Goal: Contribute content: Add original content to the website for others to see

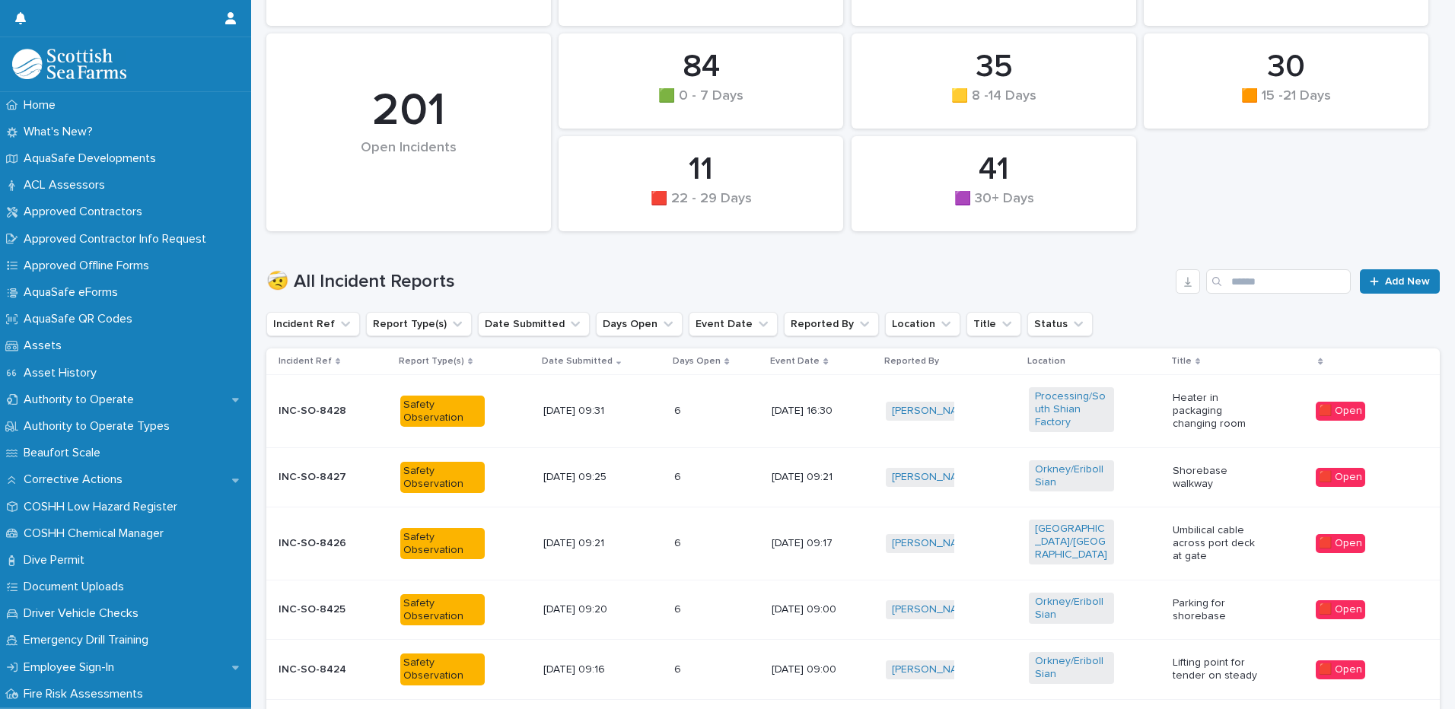
scroll to position [76, 0]
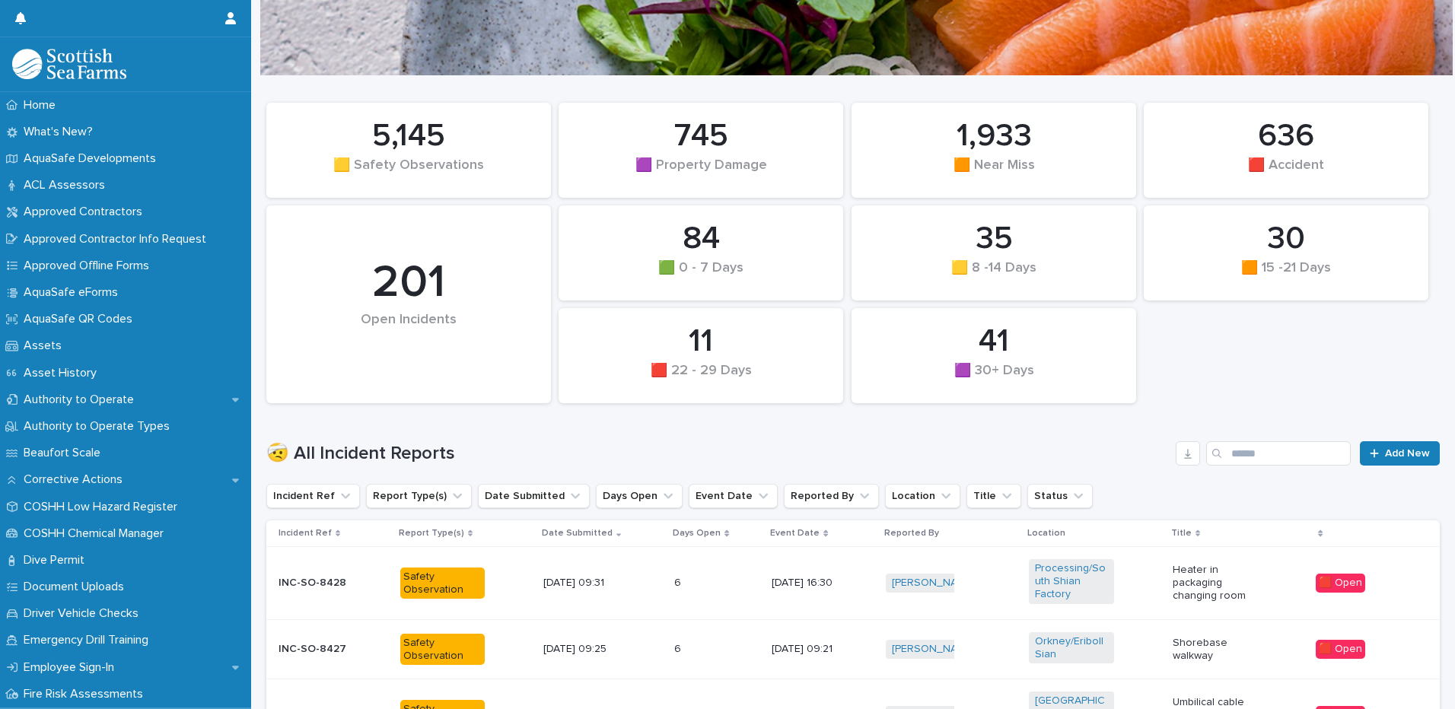
click at [1388, 439] on div "🤕 All Incident Reports Add New" at bounding box center [853, 447] width 1174 height 73
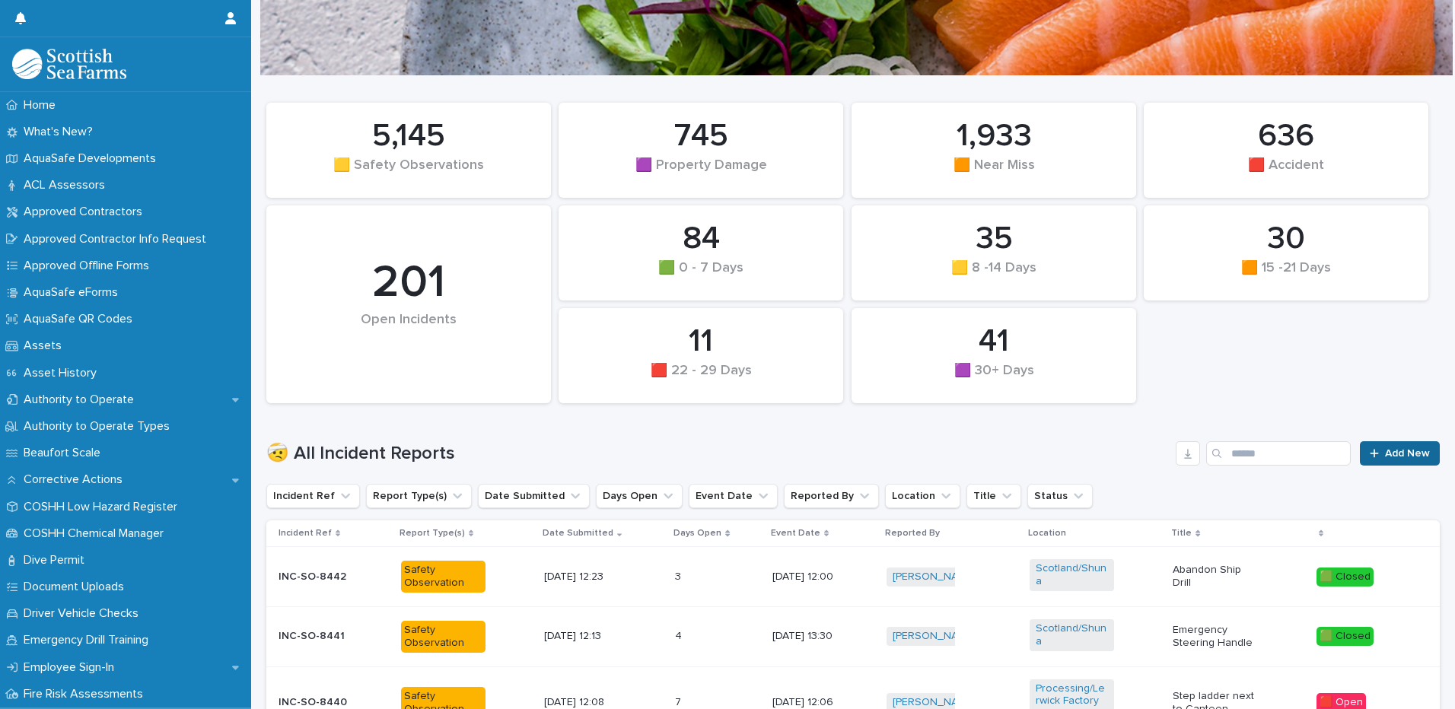
click at [1386, 456] on span "Add New" at bounding box center [1407, 453] width 45 height 11
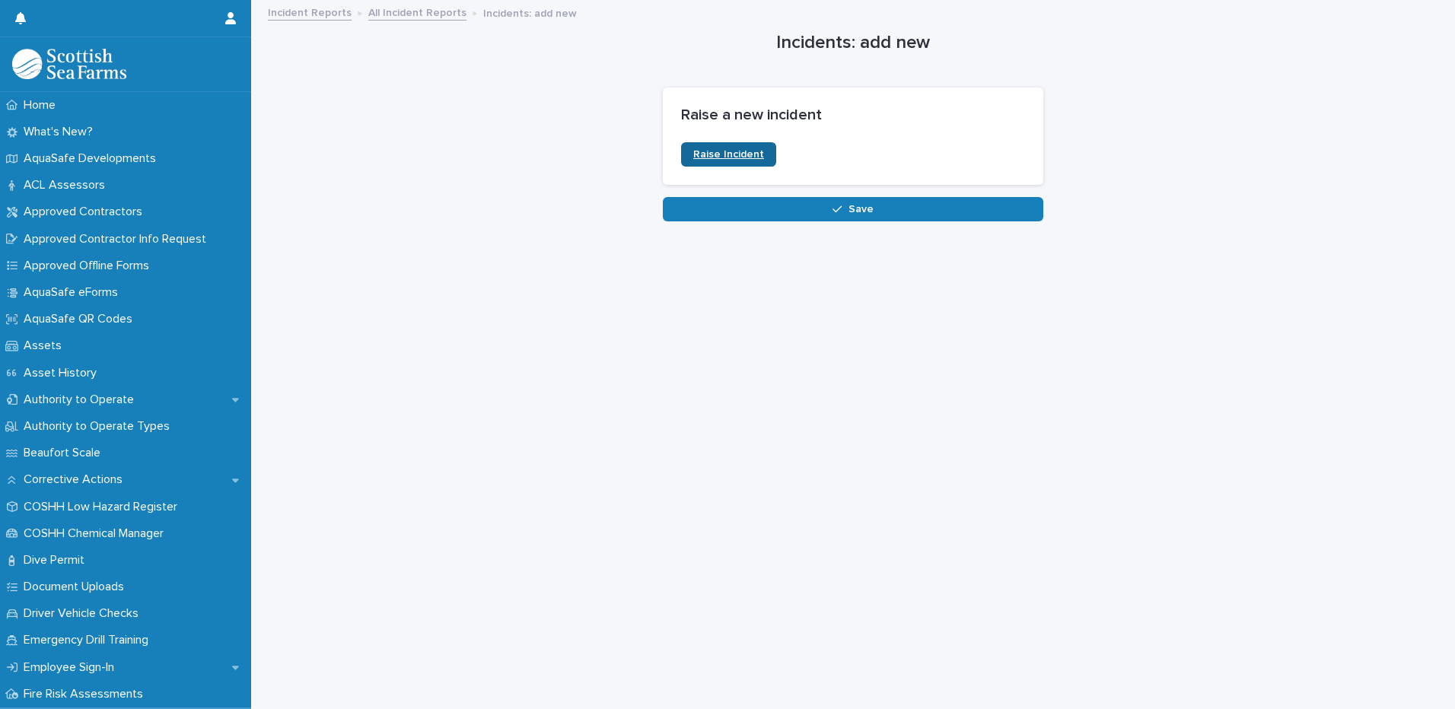
click at [740, 159] on span "Raise Incident" at bounding box center [728, 154] width 71 height 11
